Goal: Contribute content: Contribute content

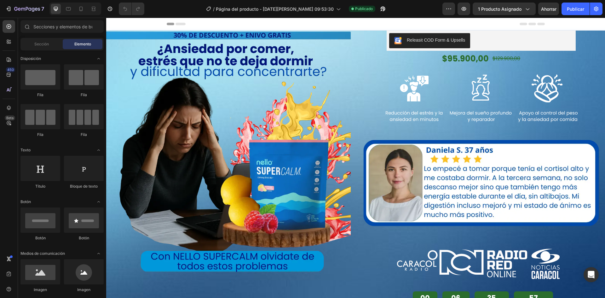
click at [178, 129] on img at bounding box center [228, 153] width 245 height 245
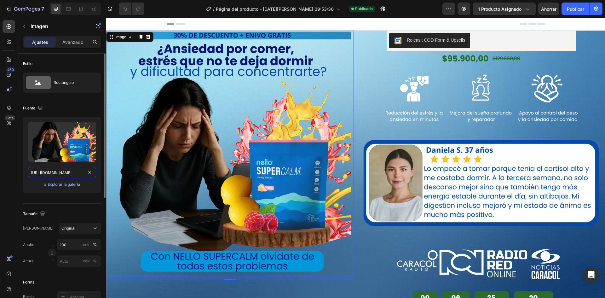
click at [94, 174] on input "[URL][DOMAIN_NAME]" at bounding box center [62, 172] width 68 height 11
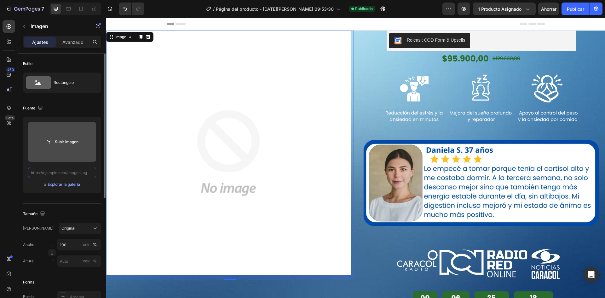
paste input "[URL][DOMAIN_NAME]"
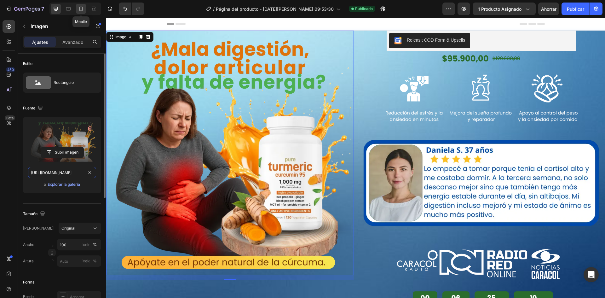
type input "[URL][DOMAIN_NAME]"
click at [78, 8] on icon at bounding box center [81, 9] width 6 height 6
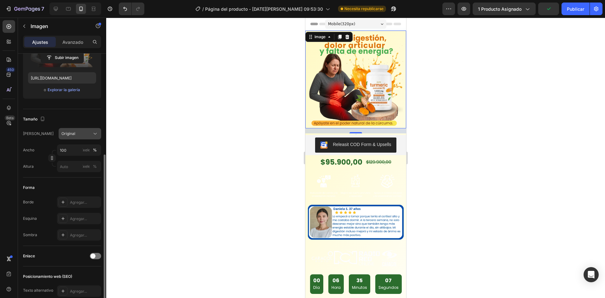
scroll to position [214, 0]
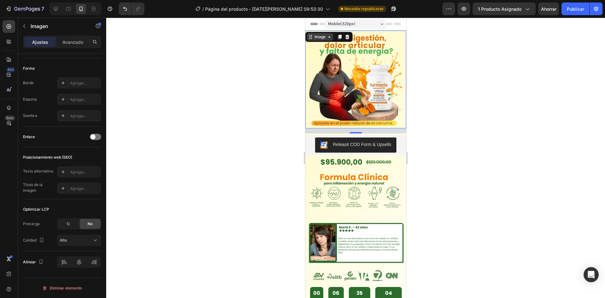
click at [312, 38] on icon at bounding box center [310, 36] width 5 height 5
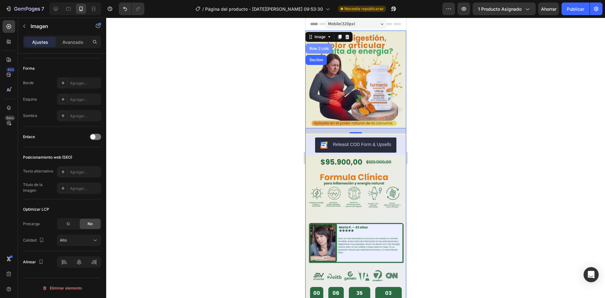
click at [307, 51] on div "Row 2 cols" at bounding box center [318, 48] width 27 height 10
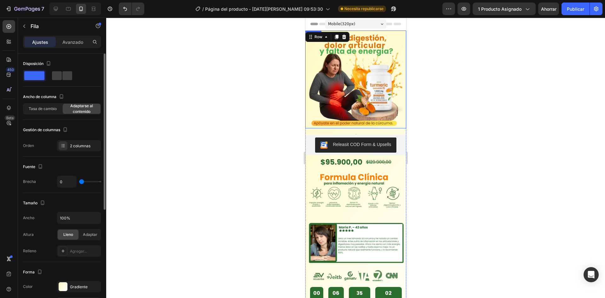
scroll to position [32, 0]
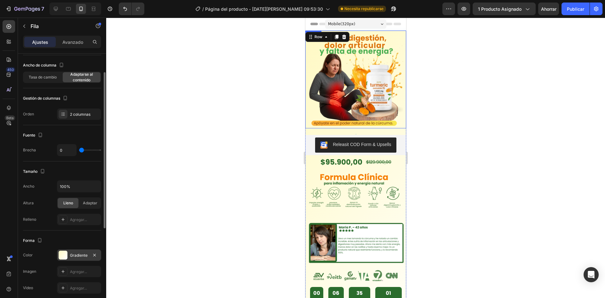
click at [60, 256] on div at bounding box center [63, 255] width 9 height 9
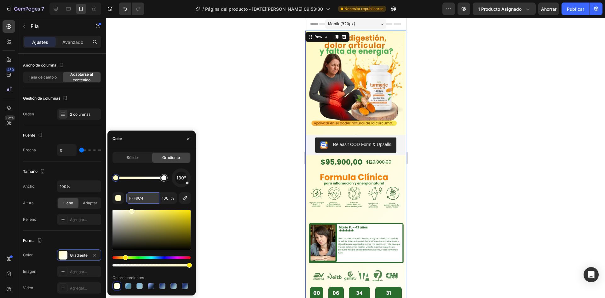
click at [150, 194] on input "FFF9C4" at bounding box center [142, 197] width 33 height 11
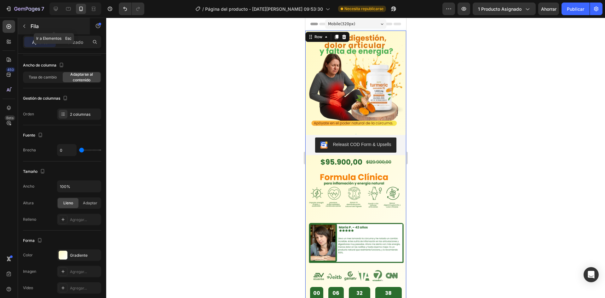
click at [25, 30] on button "button" at bounding box center [24, 26] width 10 height 10
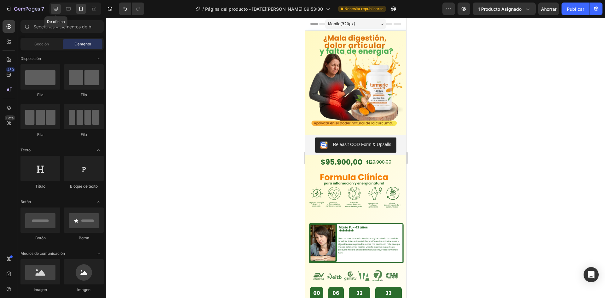
click at [56, 5] on div at bounding box center [56, 9] width 10 height 10
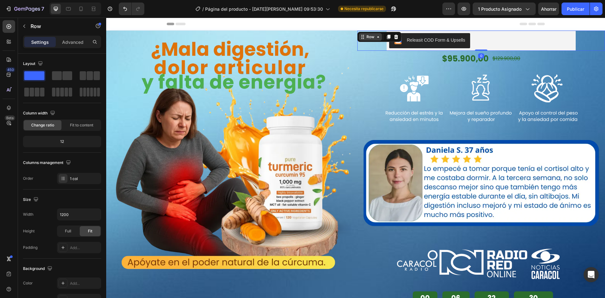
click at [360, 35] on div "Row" at bounding box center [370, 37] width 23 height 8
click at [342, 33] on img at bounding box center [228, 153] width 245 height 245
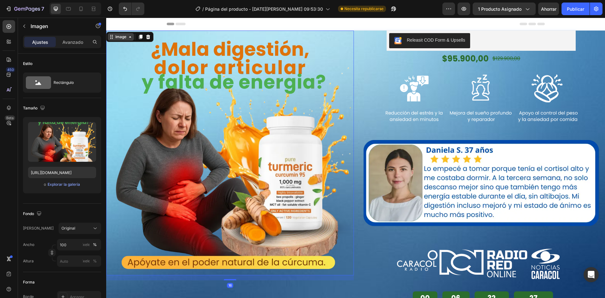
click at [126, 34] on div "Image" at bounding box center [121, 37] width 14 height 6
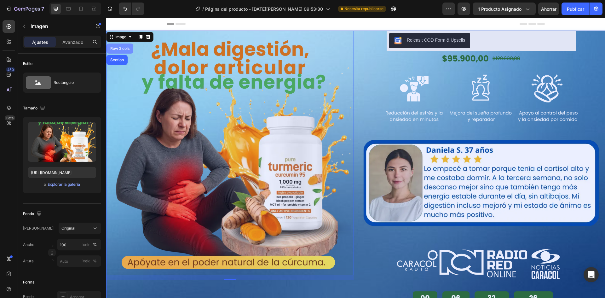
click at [120, 51] on div "Row 2 cols" at bounding box center [120, 48] width 27 height 10
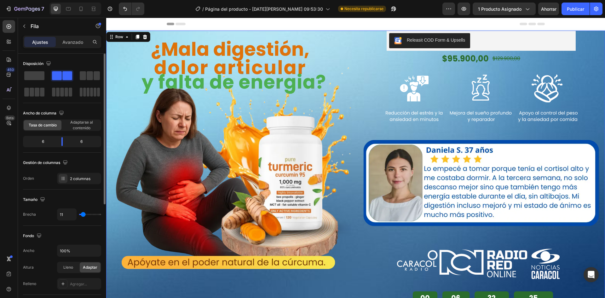
scroll to position [126, 0]
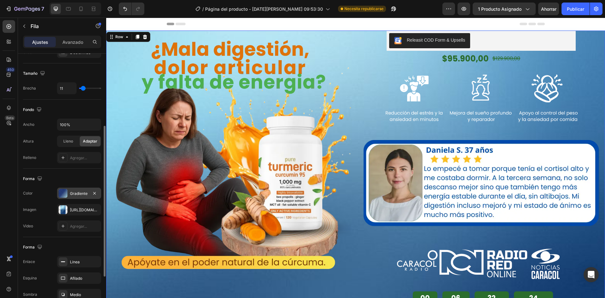
click at [81, 194] on font "Gradiente" at bounding box center [79, 193] width 18 height 5
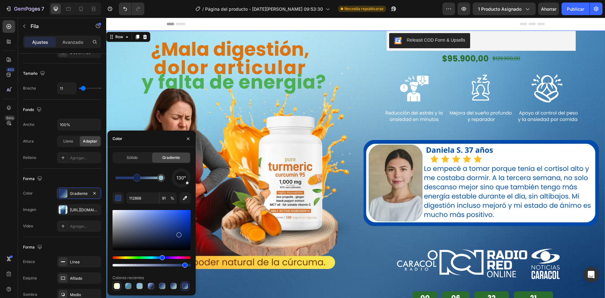
click at [116, 286] on div at bounding box center [117, 286] width 6 height 6
type input "FFF9C4"
type input "100"
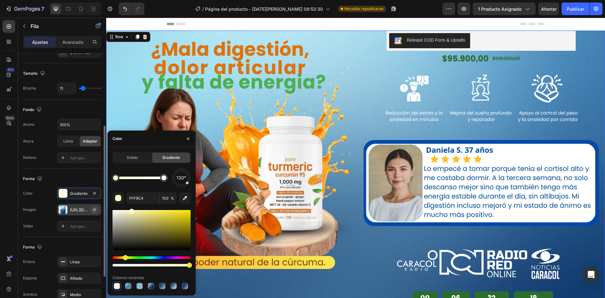
click at [95, 207] on icon "button" at bounding box center [94, 209] width 5 height 5
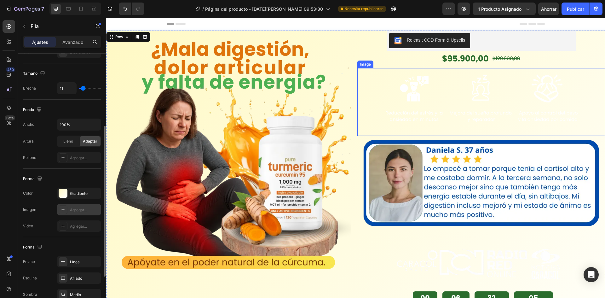
click at [494, 90] on img at bounding box center [481, 98] width 198 height 61
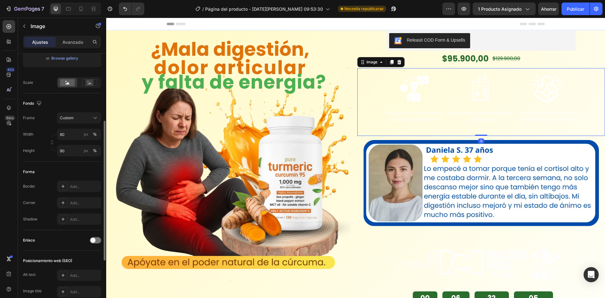
scroll to position [0, 0]
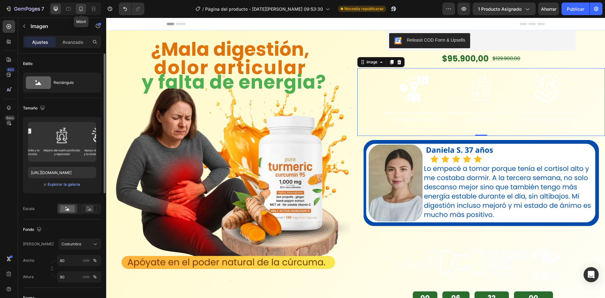
click at [82, 9] on icon at bounding box center [80, 9] width 3 height 4
type input "[URL][DOMAIN_NAME]"
type input "98"
type input "95"
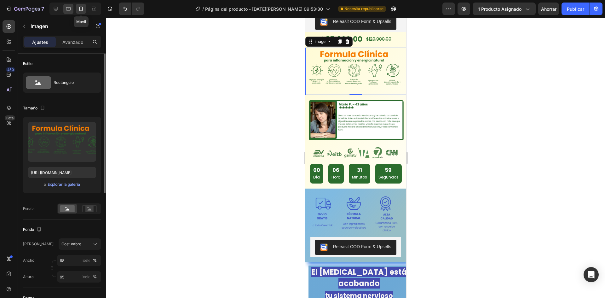
scroll to position [126, 0]
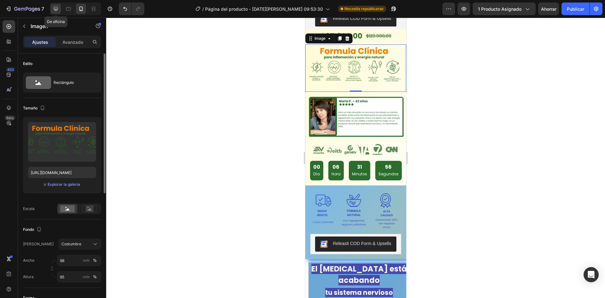
click at [59, 7] on div at bounding box center [56, 9] width 10 height 10
type input "[URL][DOMAIN_NAME]"
type input "80"
type input "90"
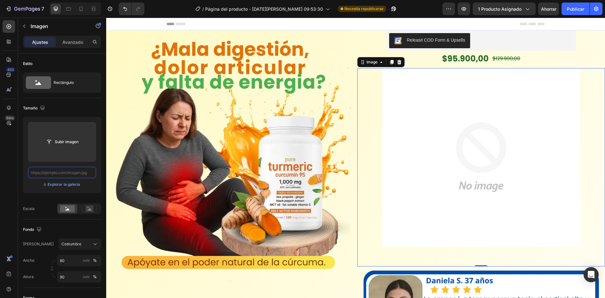
drag, startPoint x: 65, startPoint y: 164, endPoint x: 45, endPoint y: 172, distance: 21.4
click at [45, 172] on input "text" at bounding box center [62, 172] width 68 height 11
paste input "[URL][DOMAIN_NAME]"
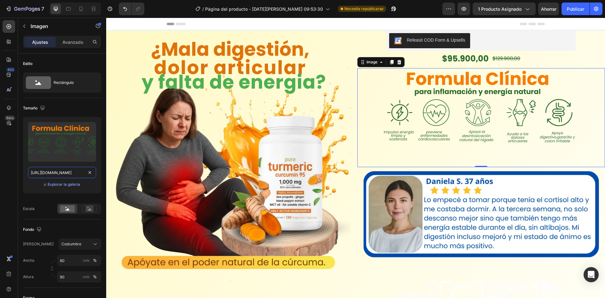
type input "[URL][DOMAIN_NAME]"
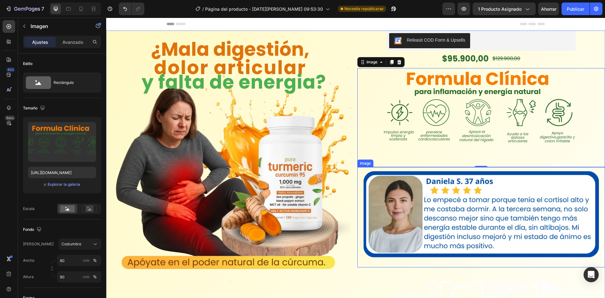
click at [417, 218] on img at bounding box center [481, 217] width 248 height 100
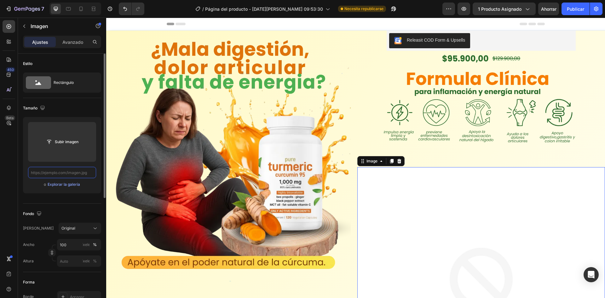
paste input "[URL][DOMAIN_NAME]"
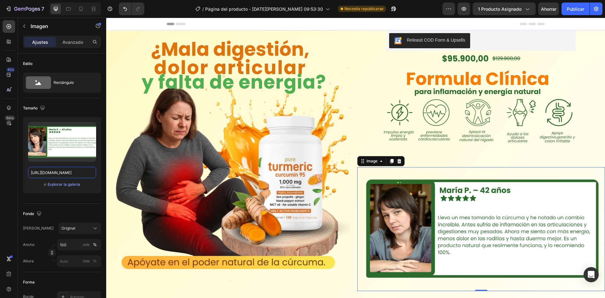
type input "[URL][DOMAIN_NAME]"
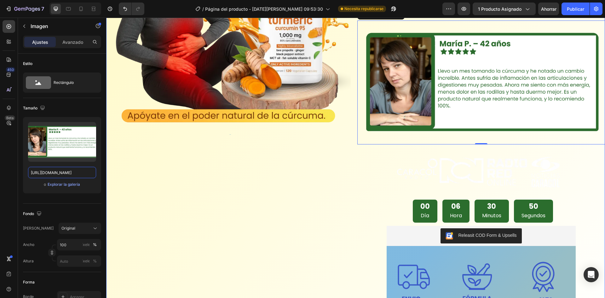
scroll to position [158, 0]
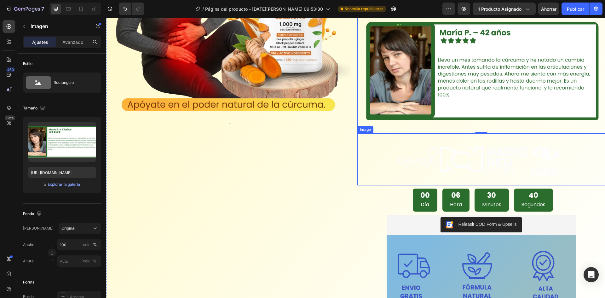
click at [447, 171] on img at bounding box center [481, 159] width 173 height 52
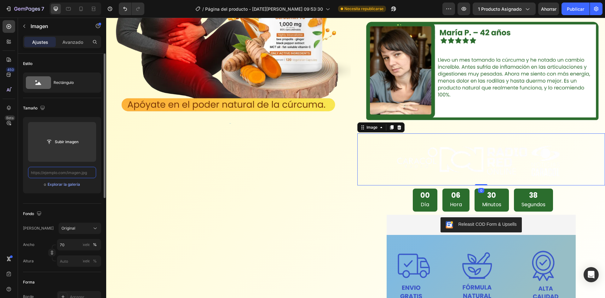
scroll to position [0, 0]
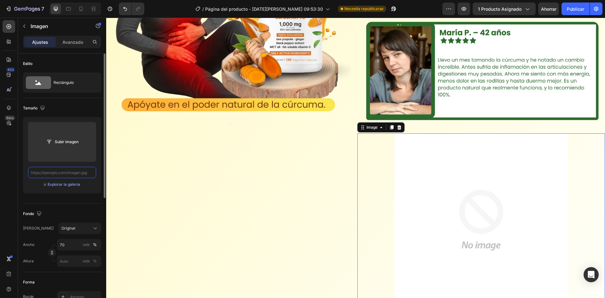
paste input "[URL][DOMAIN_NAME]"
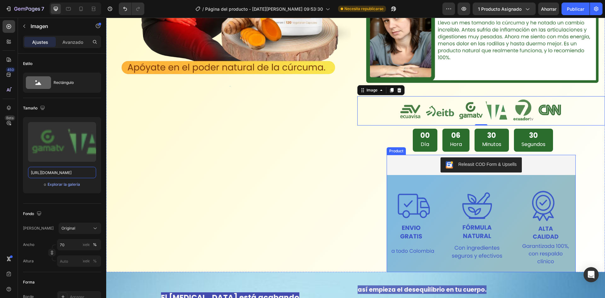
scroll to position [252, 0]
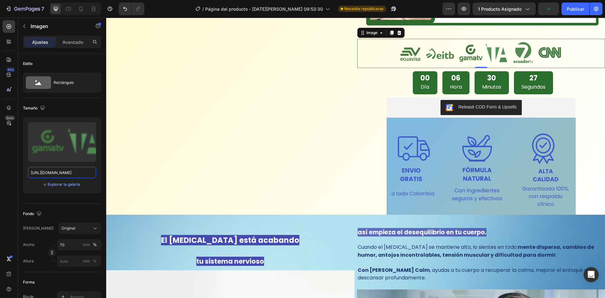
type input "[URL][DOMAIN_NAME]"
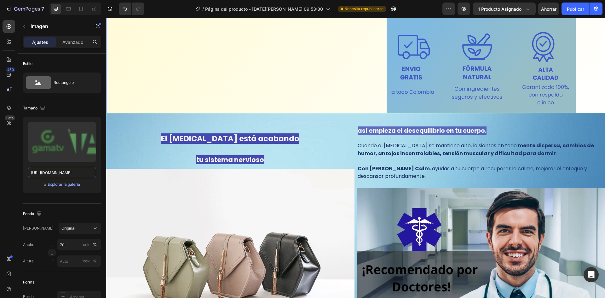
scroll to position [378, 0]
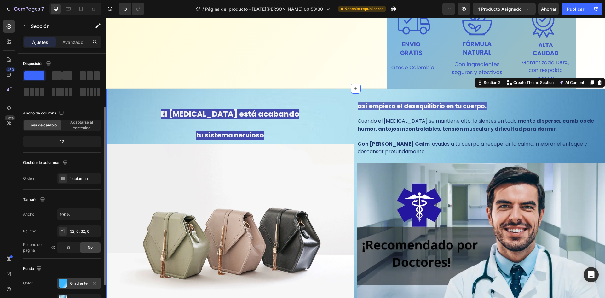
scroll to position [32, 0]
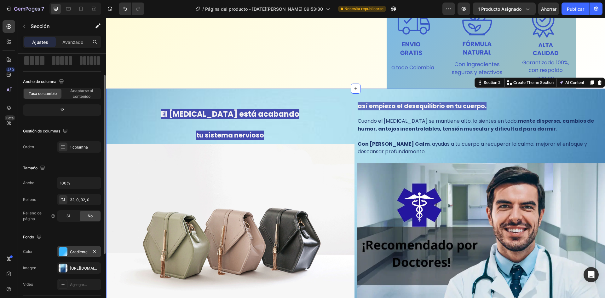
click at [98, 251] on div "Gradiente" at bounding box center [79, 251] width 44 height 11
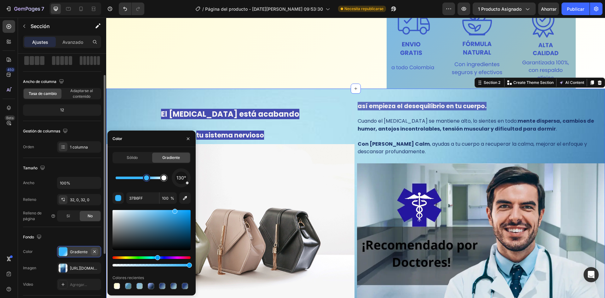
click at [95, 251] on icon "button" at bounding box center [94, 251] width 3 height 3
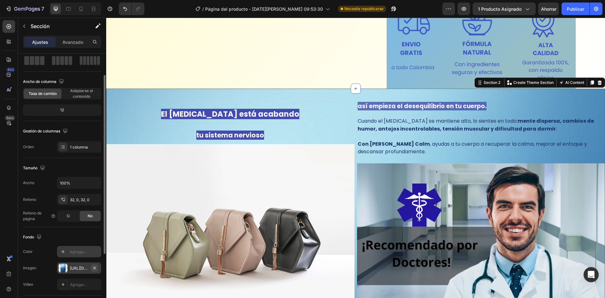
click at [93, 267] on icon "button" at bounding box center [94, 267] width 5 height 5
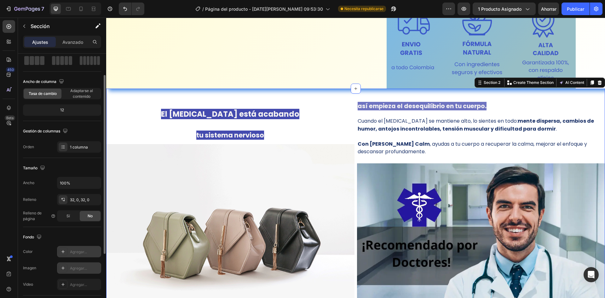
click at [83, 248] on div "Agregar..." at bounding box center [79, 251] width 44 height 11
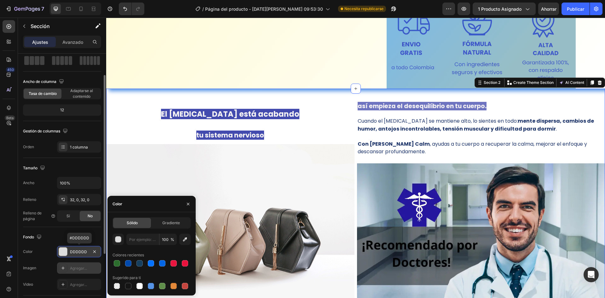
type input "DDDDDD"
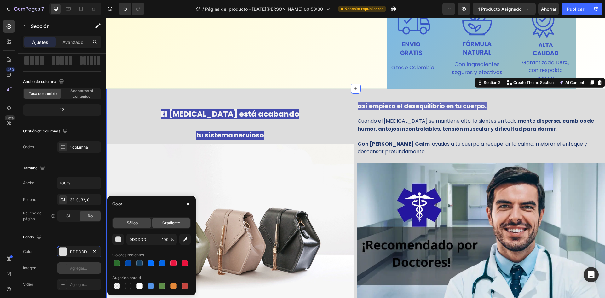
click at [173, 220] on font "Gradiente" at bounding box center [171, 222] width 18 height 5
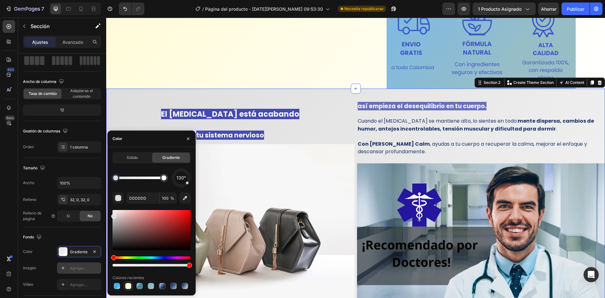
click at [128, 286] on div at bounding box center [128, 286] width 6 height 6
type input "FFF9C4"
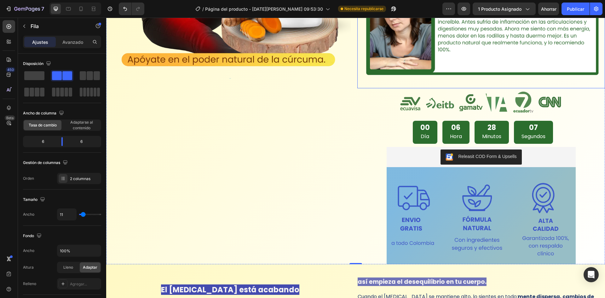
scroll to position [221, 0]
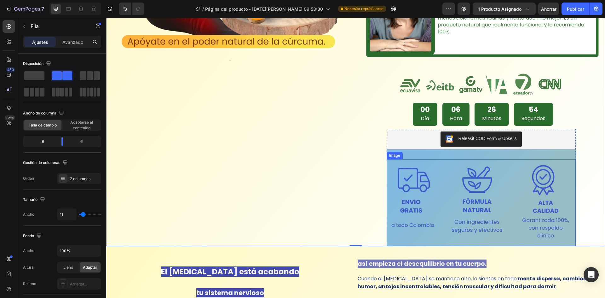
click at [436, 172] on img at bounding box center [481, 201] width 189 height 84
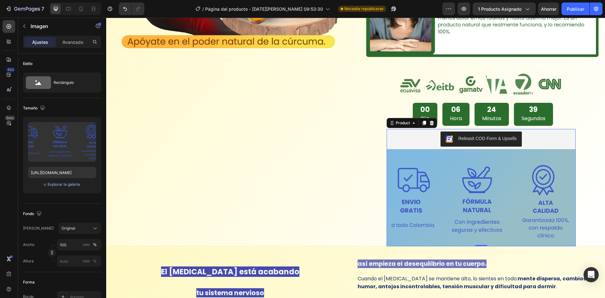
click at [473, 154] on div "Releasit COD Form & Upsells Releasit COD Form & Upsells Image Product 0" at bounding box center [481, 187] width 189 height 117
click at [485, 182] on img at bounding box center [481, 201] width 189 height 84
click at [426, 151] on icon at bounding box center [428, 153] width 5 height 5
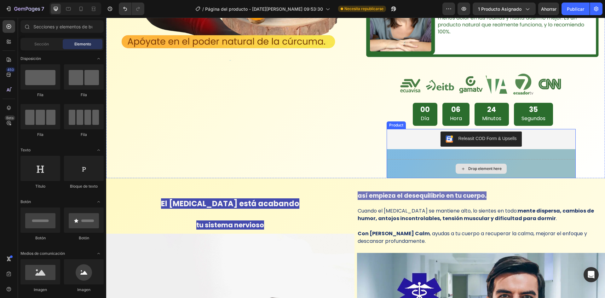
click at [430, 165] on div "Drop element here" at bounding box center [481, 168] width 189 height 19
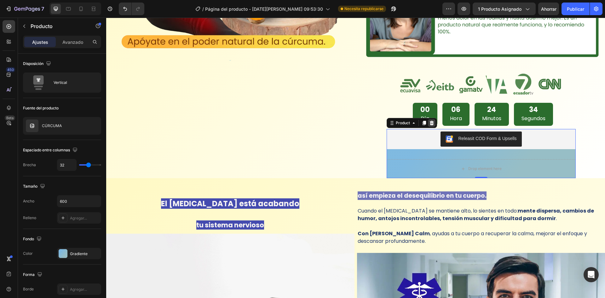
click at [429, 120] on icon at bounding box center [431, 122] width 5 height 5
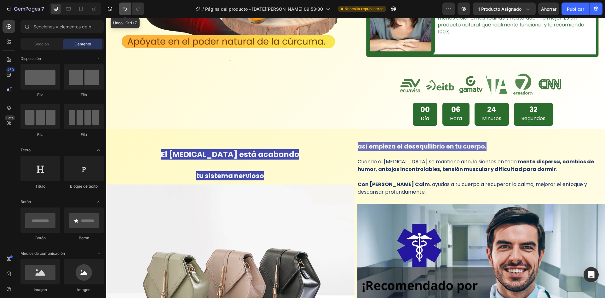
click at [124, 12] on icon "Deshacer/Rehacer" at bounding box center [125, 9] width 6 height 6
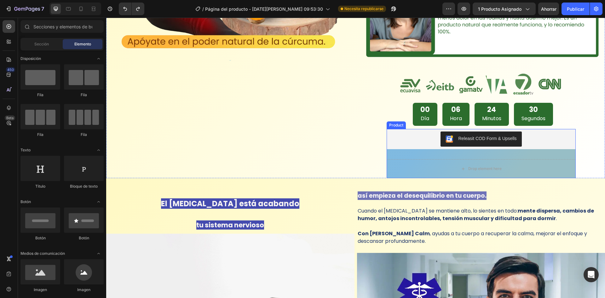
click at [407, 150] on div "Releasit COD Form & Upsells Releasit COD Form & Upsells Drop element here Produ…" at bounding box center [481, 153] width 189 height 49
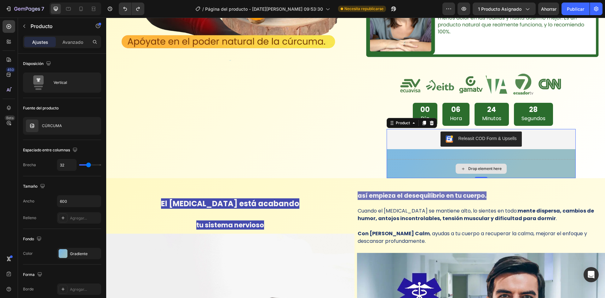
click at [407, 162] on div "Drop element here" at bounding box center [481, 168] width 189 height 19
click at [36, 26] on font "Producto" at bounding box center [42, 26] width 22 height 6
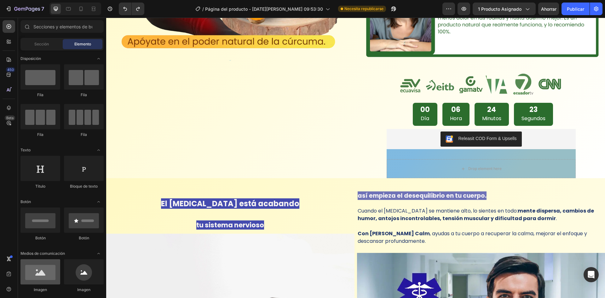
scroll to position [32, 0]
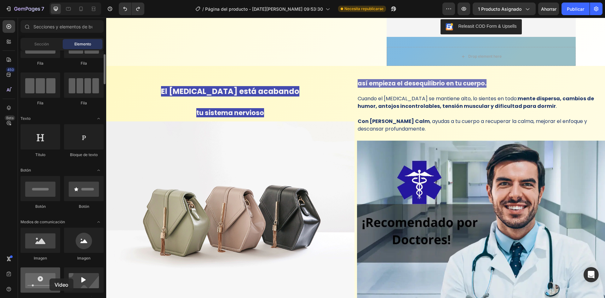
drag, startPoint x: 44, startPoint y: 280, endPoint x: 48, endPoint y: 275, distance: 6.6
click at [49, 277] on div at bounding box center [40, 279] width 40 height 25
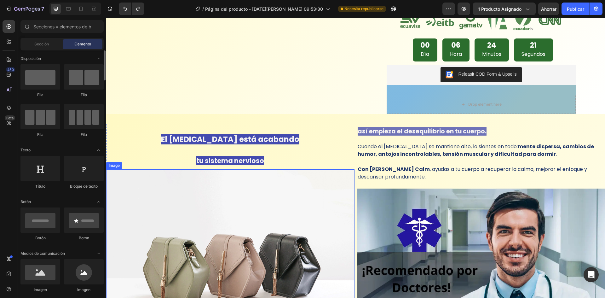
scroll to position [281, 0]
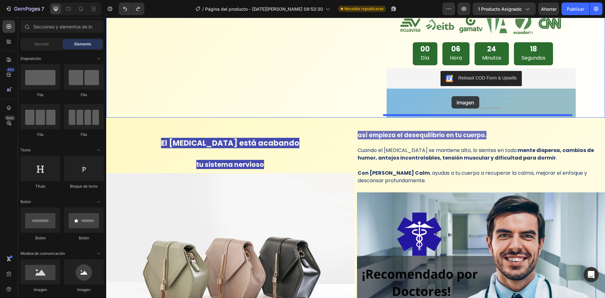
drag, startPoint x: 149, startPoint y: 300, endPoint x: 452, endPoint y: 96, distance: 364.6
click at [452, 99] on div "Drop element here" at bounding box center [481, 108] width 189 height 19
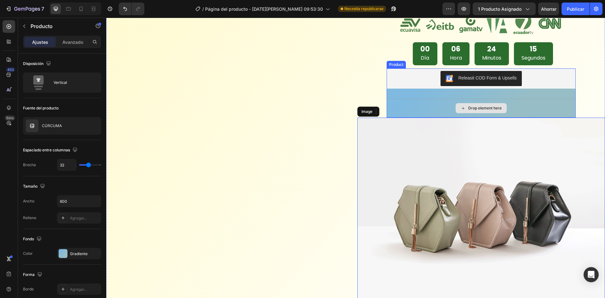
click at [434, 101] on div "Drop element here" at bounding box center [481, 108] width 189 height 19
click at [418, 107] on div "Drop element here" at bounding box center [481, 108] width 189 height 19
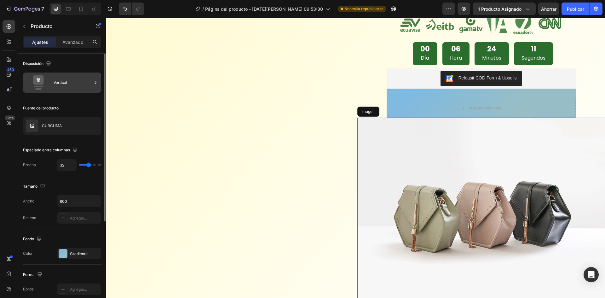
click at [81, 79] on div "Vertical" at bounding box center [73, 82] width 38 height 14
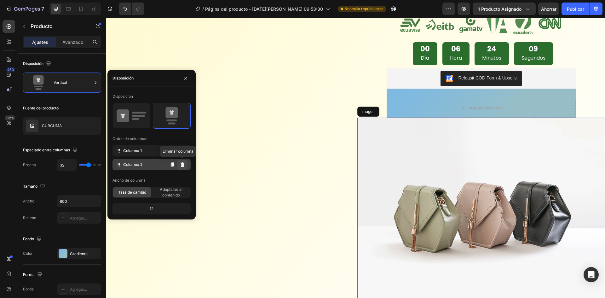
click at [184, 164] on icon at bounding box center [183, 164] width 4 height 4
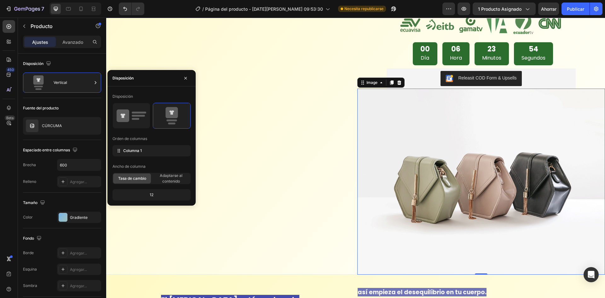
click at [472, 219] on img at bounding box center [481, 182] width 248 height 186
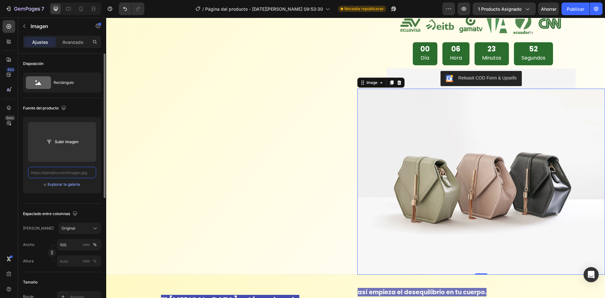
scroll to position [0, 0]
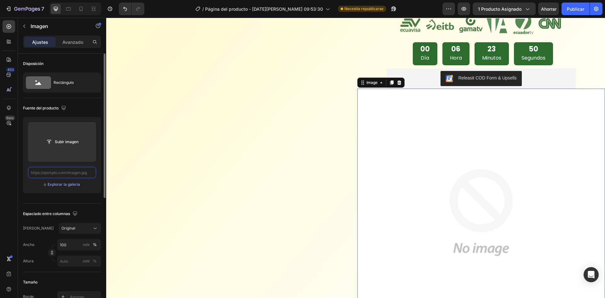
paste input "[URL][DOMAIN_NAME][MEDICAL_DATA]"
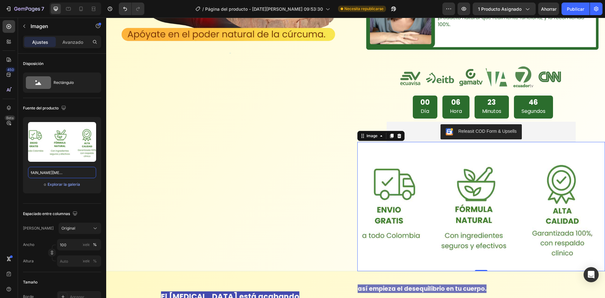
scroll to position [250, 0]
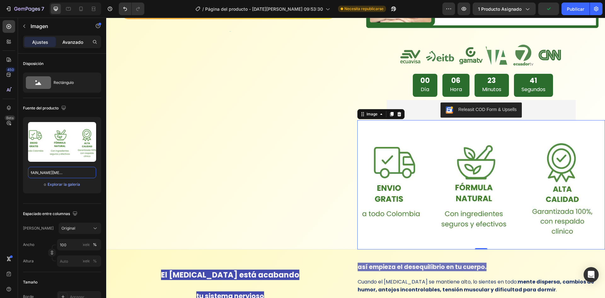
type input "[URL][DOMAIN_NAME][MEDICAL_DATA]"
click at [79, 45] on p "Avanzado" at bounding box center [72, 42] width 21 height 7
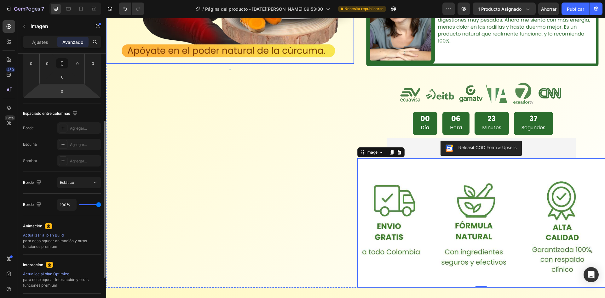
scroll to position [187, 0]
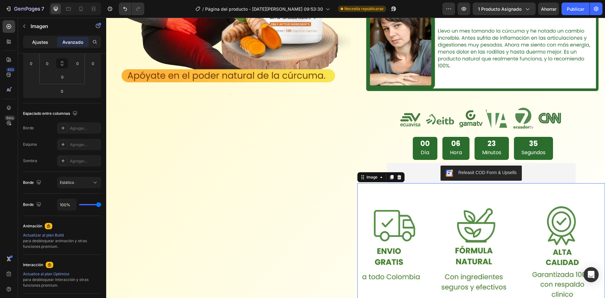
click at [46, 45] on p "Ajustes" at bounding box center [40, 42] width 16 height 7
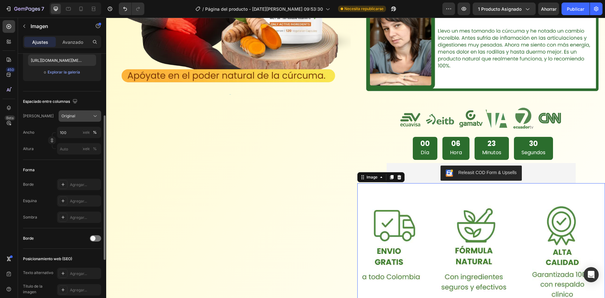
click at [82, 116] on div "Original" at bounding box center [75, 116] width 29 height 6
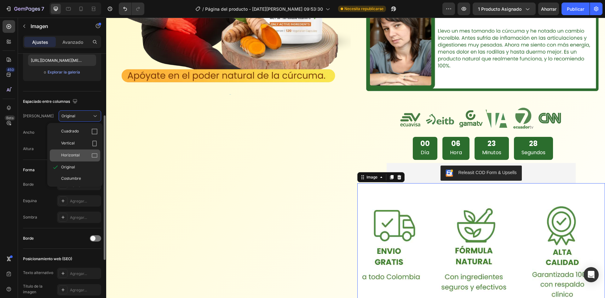
click at [84, 154] on div "Horizontal" at bounding box center [79, 155] width 37 height 6
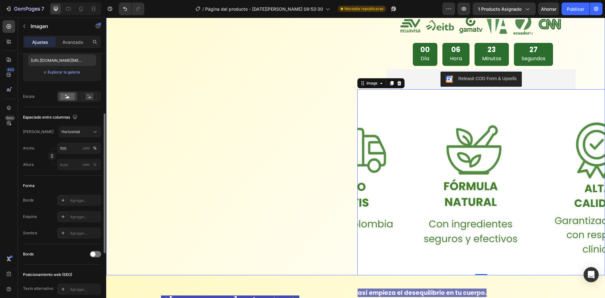
scroll to position [281, 0]
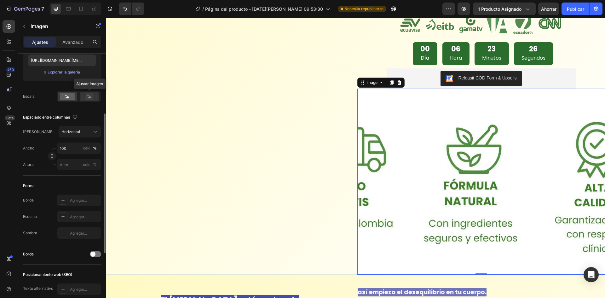
click at [87, 97] on rect at bounding box center [89, 96] width 8 height 6
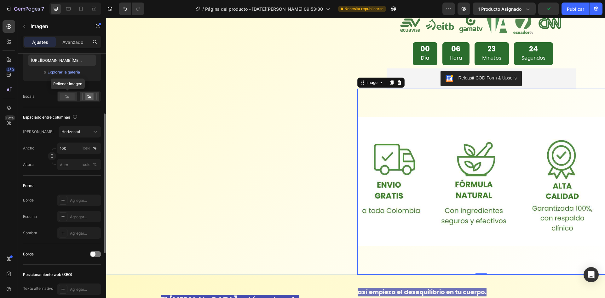
click at [71, 96] on rect at bounding box center [67, 96] width 14 height 7
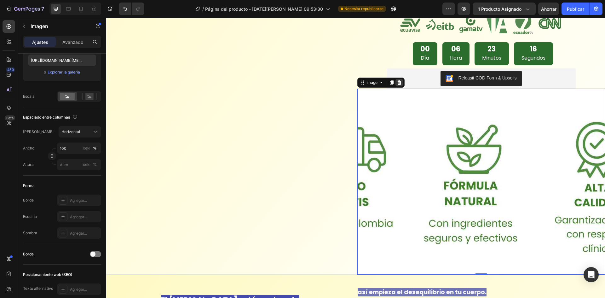
click at [400, 80] on div at bounding box center [400, 83] width 8 height 8
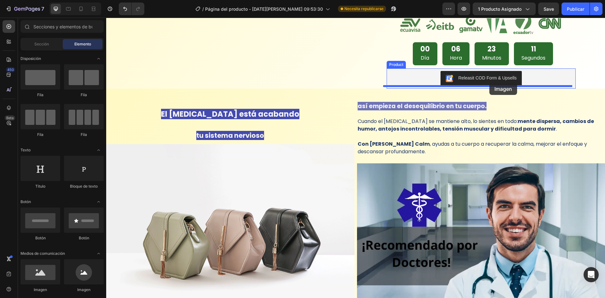
drag, startPoint x: 149, startPoint y: 283, endPoint x: 489, endPoint y: 83, distance: 394.7
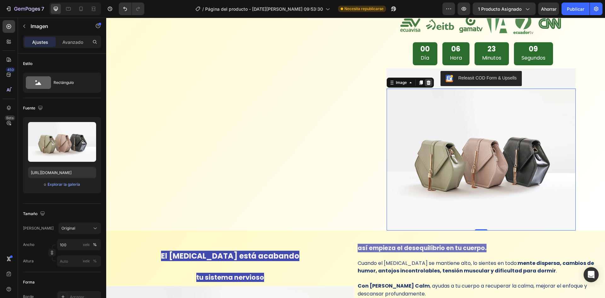
click at [428, 80] on div at bounding box center [429, 83] width 8 height 8
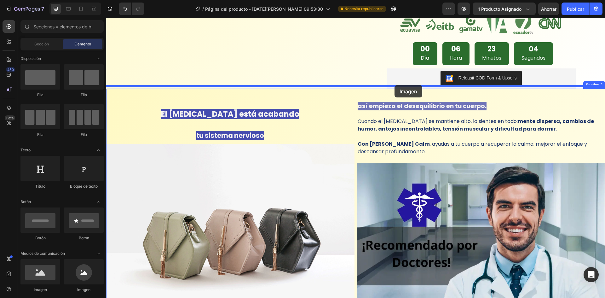
drag, startPoint x: 149, startPoint y: 297, endPoint x: 395, endPoint y: 85, distance: 324.2
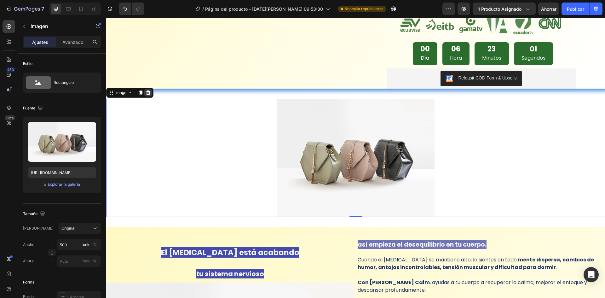
click at [150, 90] on icon at bounding box center [148, 92] width 5 height 5
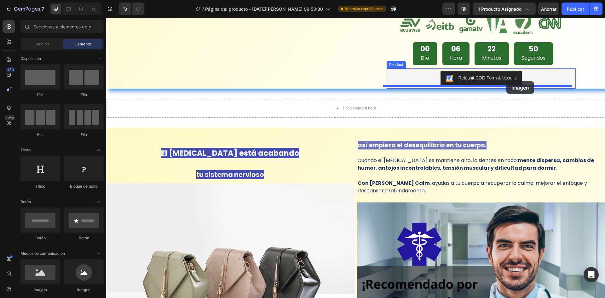
drag, startPoint x: 152, startPoint y: 294, endPoint x: 506, endPoint y: 81, distance: 413.0
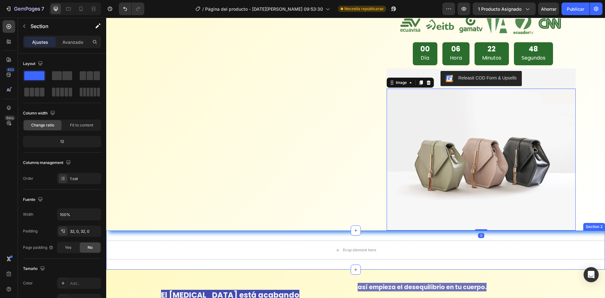
click at [363, 234] on div "Drop element here Section 2" at bounding box center [355, 249] width 499 height 39
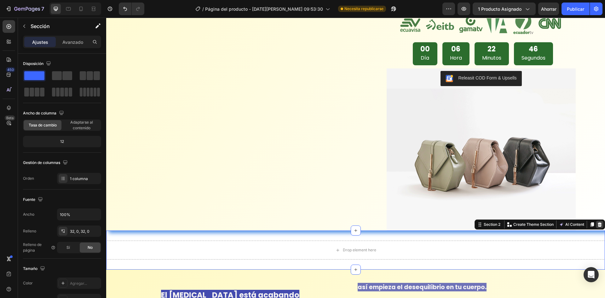
click at [596, 221] on div at bounding box center [600, 225] width 8 height 8
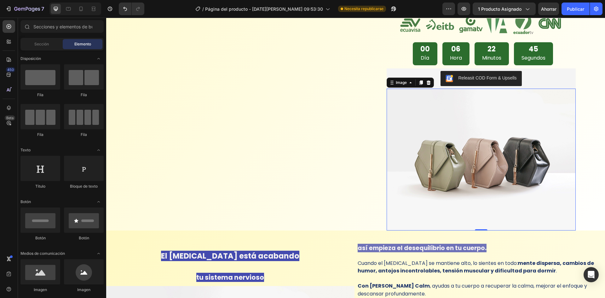
click at [558, 198] on img at bounding box center [481, 160] width 189 height 142
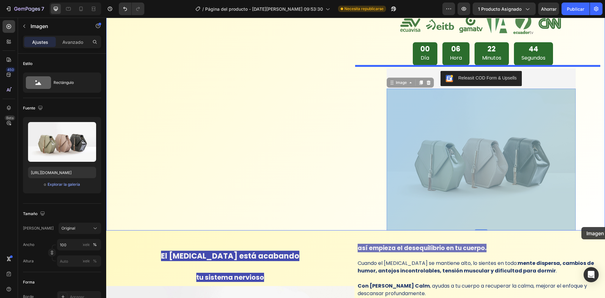
drag, startPoint x: 558, startPoint y: 198, endPoint x: 581, endPoint y: 227, distance: 37.4
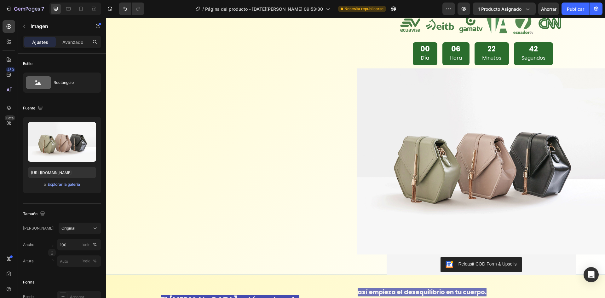
click at [528, 198] on img at bounding box center [481, 161] width 248 height 186
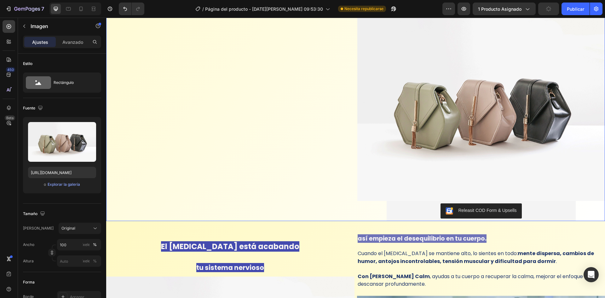
scroll to position [313, 0]
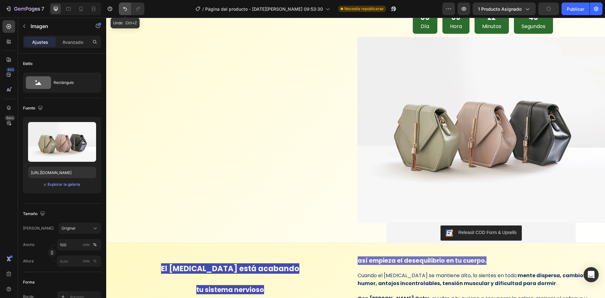
click at [124, 10] on icon "Deshacer/Rehacer" at bounding box center [125, 9] width 6 height 6
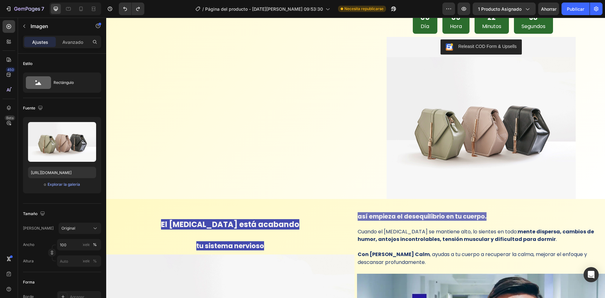
click at [521, 131] on img at bounding box center [481, 128] width 189 height 142
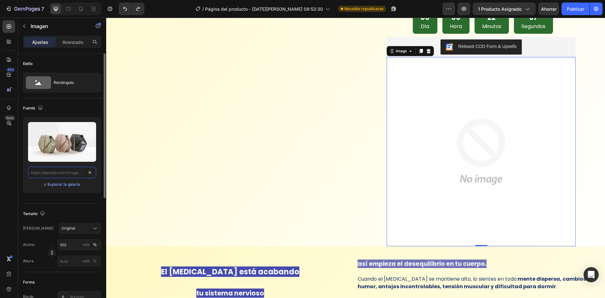
scroll to position [0, 0]
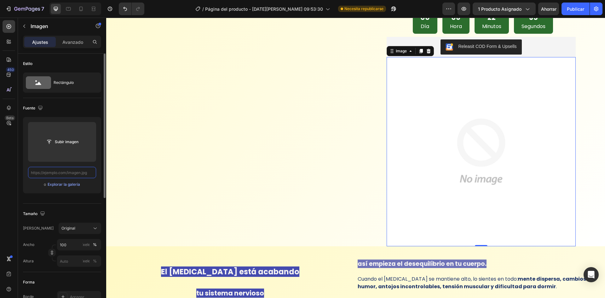
paste input "[URL][DOMAIN_NAME][MEDICAL_DATA]"
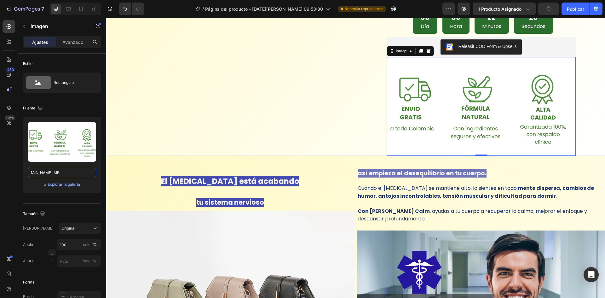
type input "[URL][DOMAIN_NAME][MEDICAL_DATA]"
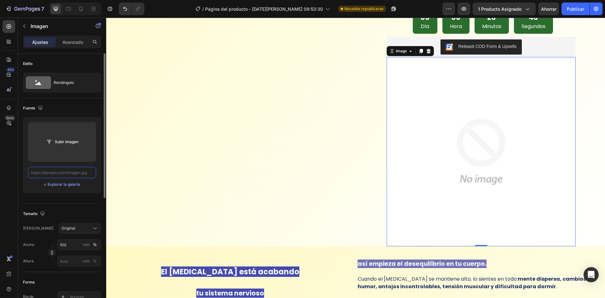
click at [80, 171] on input "text" at bounding box center [62, 172] width 68 height 11
paste input "[URL][DOMAIN_NAME][MEDICAL_DATA]"
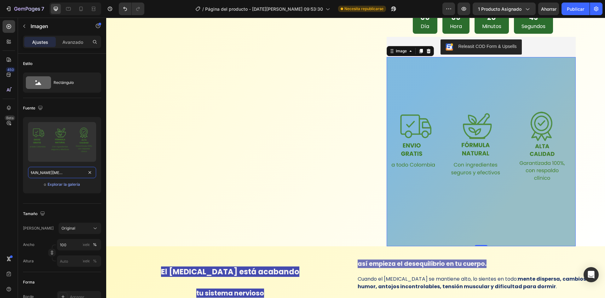
type input "[URL][DOMAIN_NAME][MEDICAL_DATA]"
click at [439, 86] on img at bounding box center [481, 151] width 189 height 189
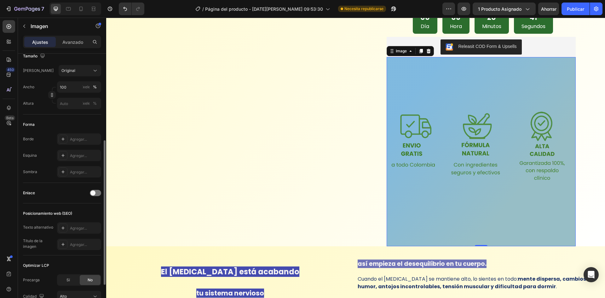
scroll to position [214, 0]
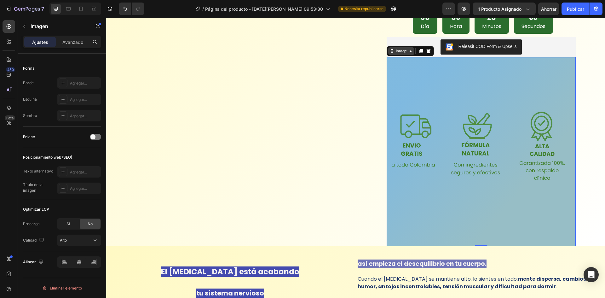
click at [397, 51] on div "Image" at bounding box center [402, 51] width 14 height 6
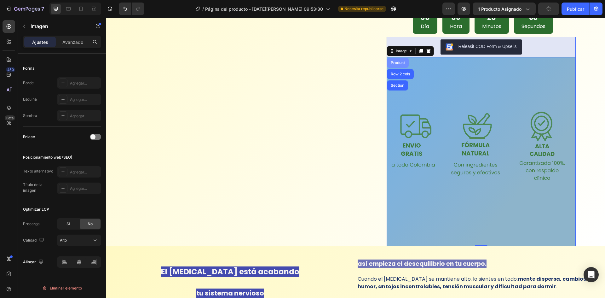
click at [395, 61] on div "Product" at bounding box center [398, 63] width 17 height 4
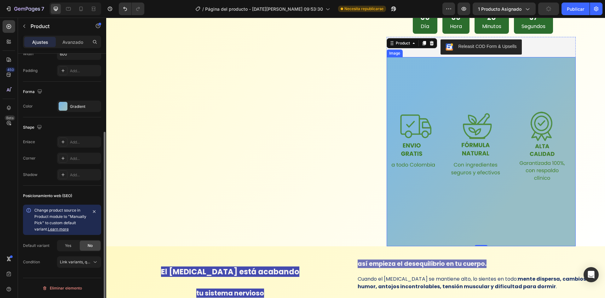
scroll to position [0, 0]
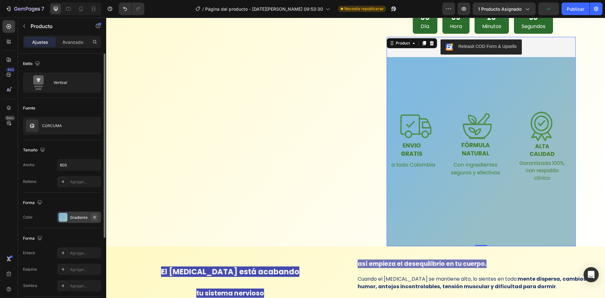
click at [95, 217] on icon "button" at bounding box center [94, 217] width 5 height 5
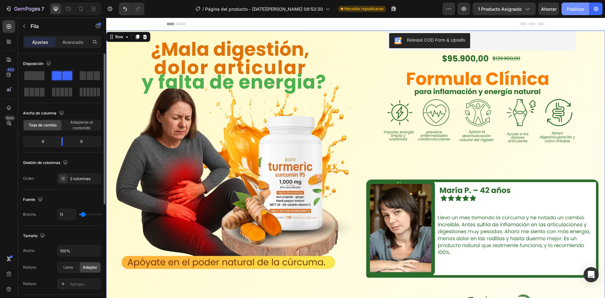
click at [564, 10] on button "Publicar" at bounding box center [576, 9] width 28 height 13
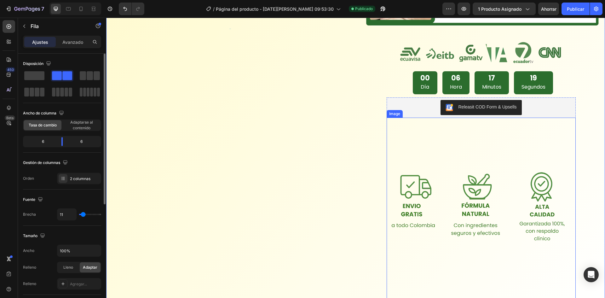
scroll to position [284, 0]
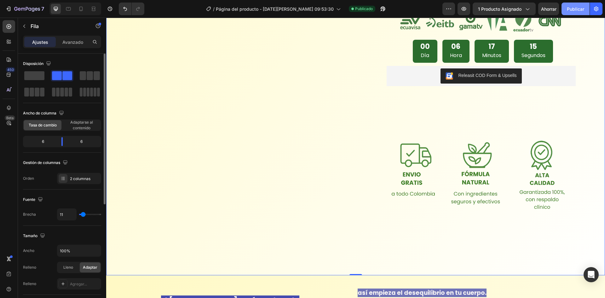
click at [569, 5] on button "Publicar" at bounding box center [576, 9] width 28 height 13
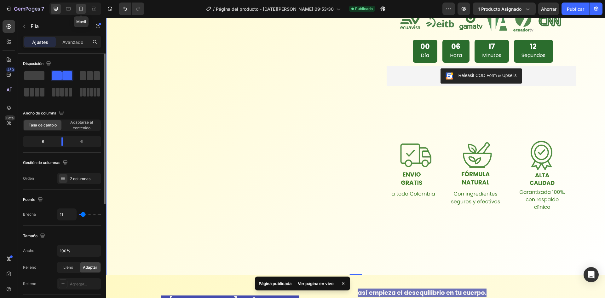
click at [78, 10] on icon at bounding box center [81, 9] width 6 height 6
type input "0"
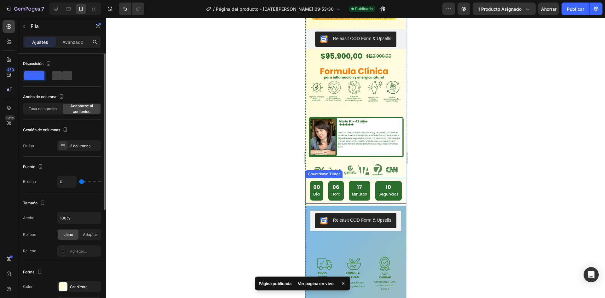
scroll to position [126, 0]
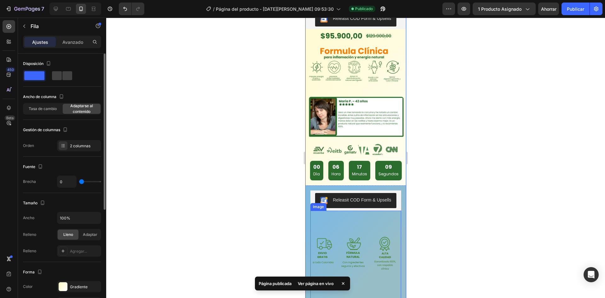
click at [355, 222] on img at bounding box center [355, 256] width 91 height 91
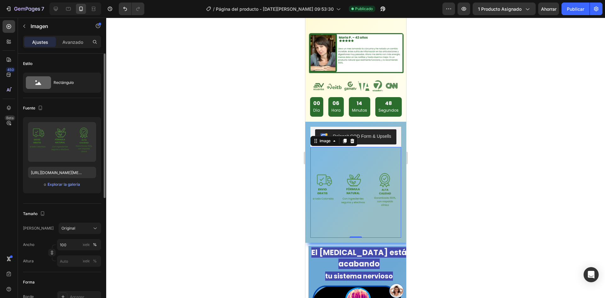
scroll to position [221, 0]
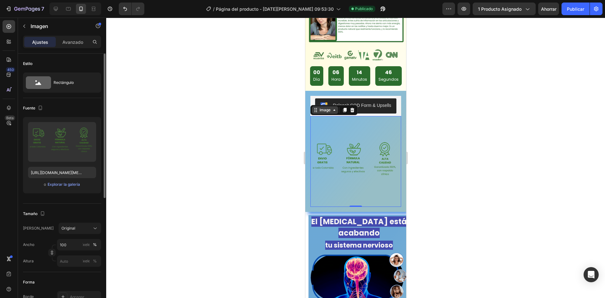
click at [322, 107] on div "Image" at bounding box center [325, 110] width 14 height 6
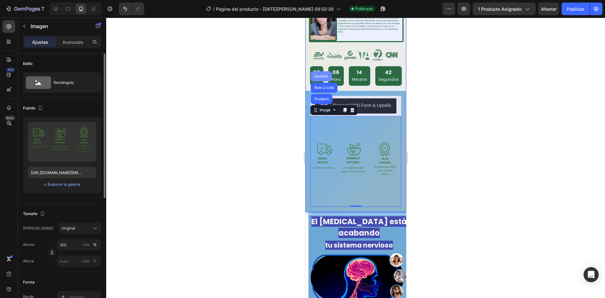
click at [319, 74] on div "Section" at bounding box center [321, 76] width 16 height 4
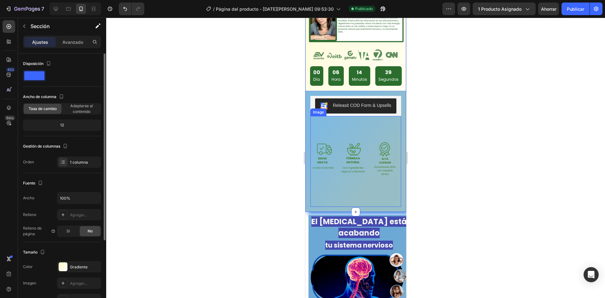
click at [321, 109] on div "Image" at bounding box center [318, 112] width 16 height 8
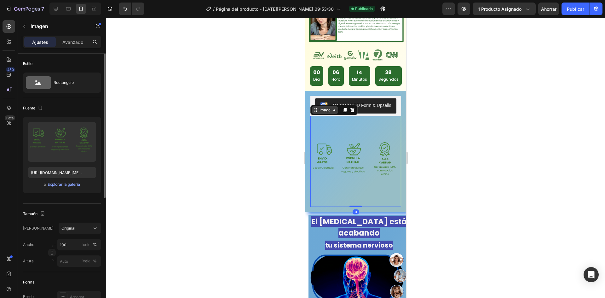
click at [321, 107] on div "Image" at bounding box center [325, 110] width 14 height 6
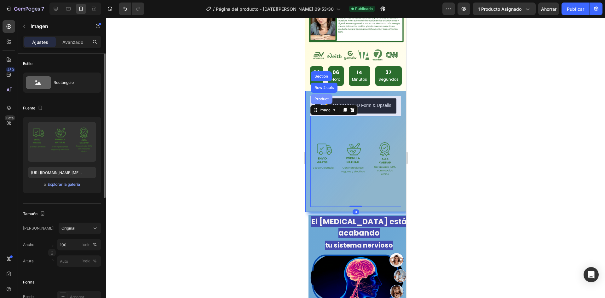
click at [319, 94] on div "Product" at bounding box center [321, 99] width 22 height 10
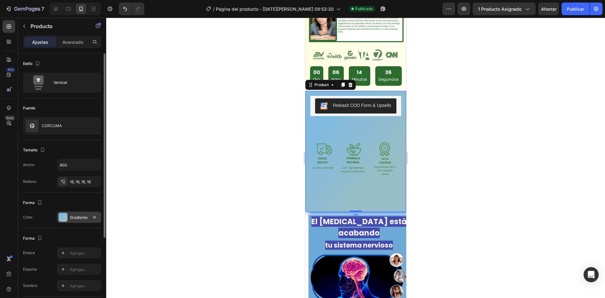
scroll to position [63, 0]
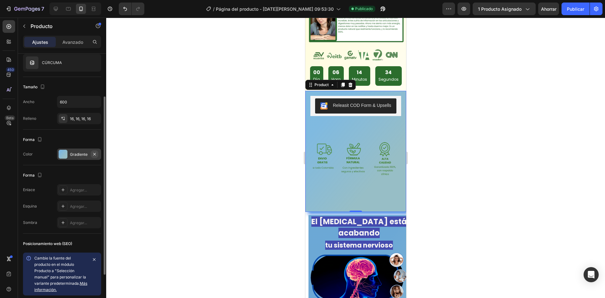
click at [93, 153] on icon "button" at bounding box center [94, 154] width 5 height 5
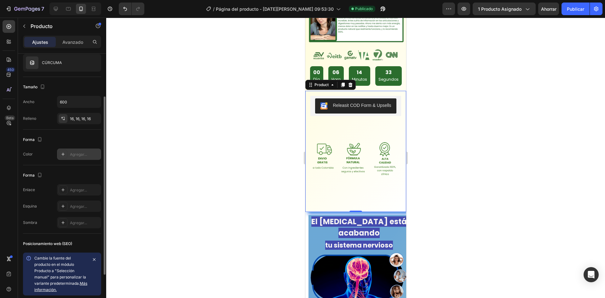
click at [239, 170] on div at bounding box center [355, 158] width 499 height 280
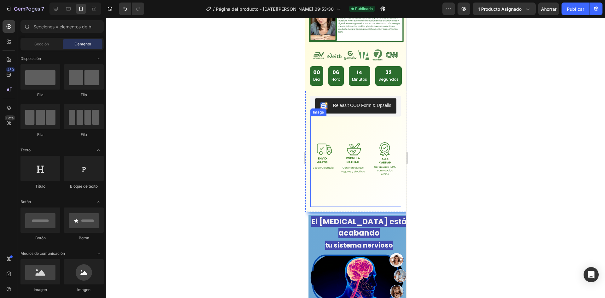
scroll to position [189, 0]
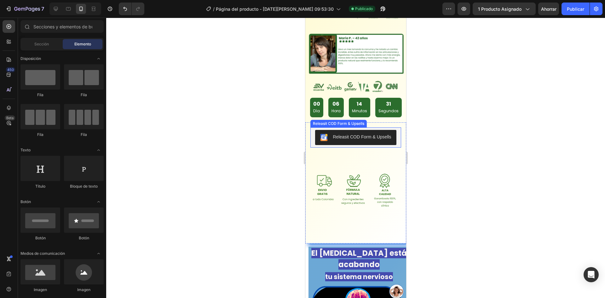
click at [358, 130] on button "Releasit COD Form & Upsells" at bounding box center [355, 137] width 81 height 15
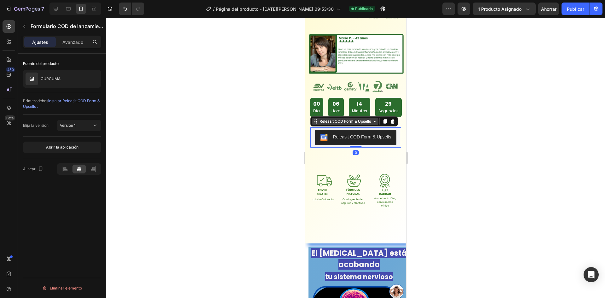
click at [321, 118] on div "Releasit COD Form & Upsells" at bounding box center [345, 121] width 54 height 6
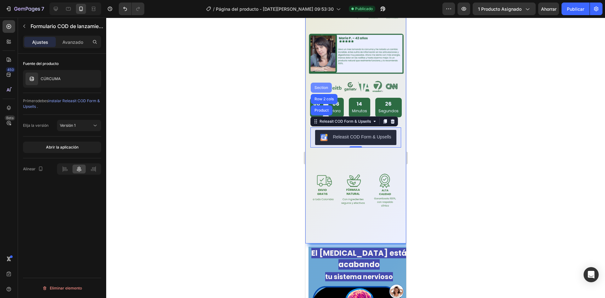
click at [316, 86] on div "Section" at bounding box center [321, 88] width 16 height 4
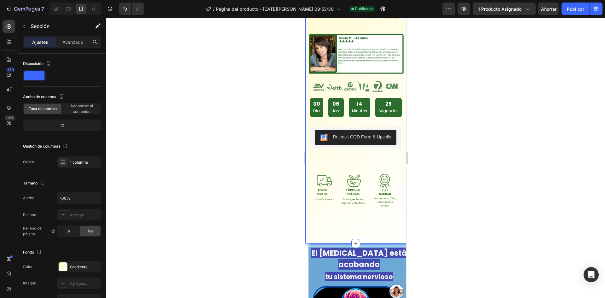
click at [205, 175] on div at bounding box center [355, 158] width 499 height 280
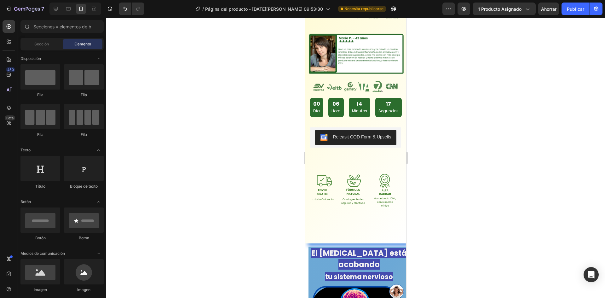
click at [582, 0] on html "7 / Página del producto - [DATE][PERSON_NAME] 09:53:30 Necesita republicarse Av…" at bounding box center [302, 0] width 605 height 0
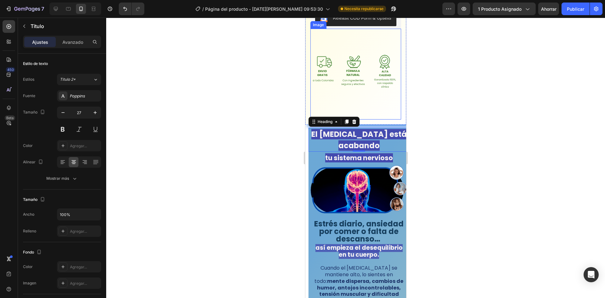
scroll to position [315, 0]
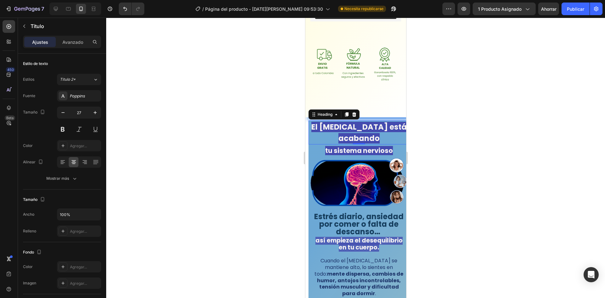
click at [272, 136] on div at bounding box center [355, 158] width 499 height 280
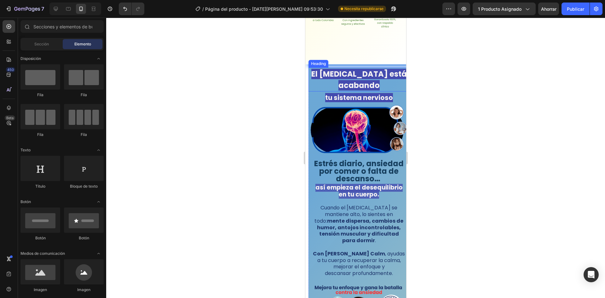
scroll to position [378, 0]
